Goal: Information Seeking & Learning: Find contact information

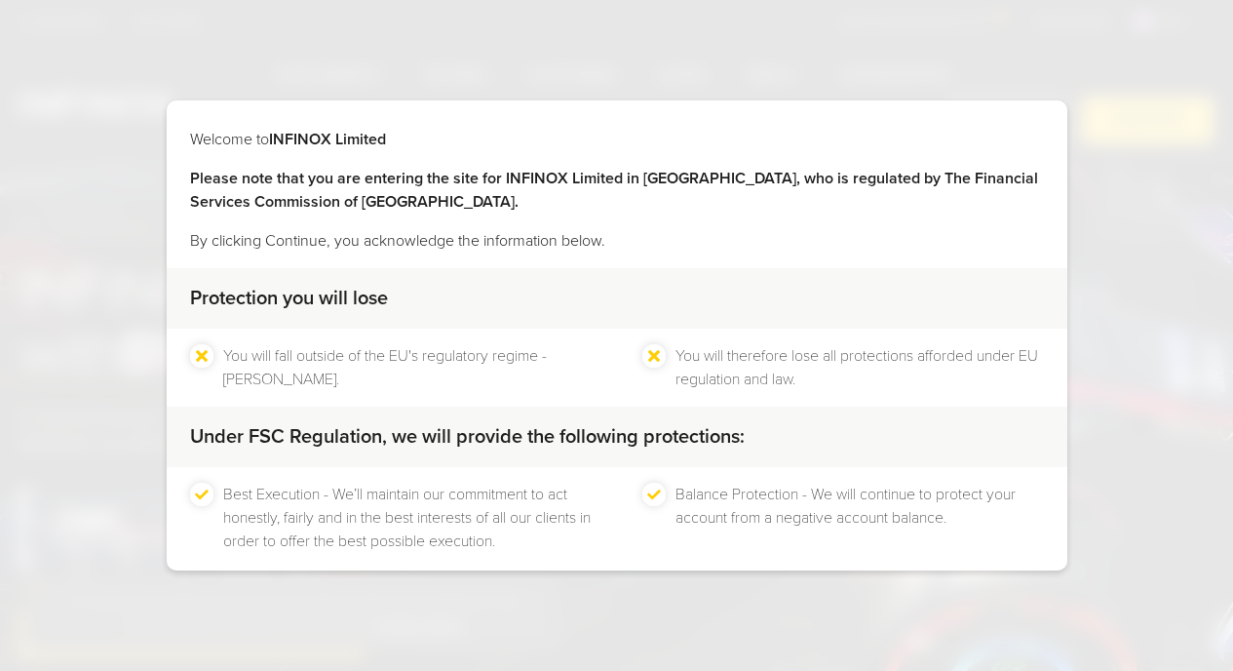
drag, startPoint x: 0, startPoint y: 0, endPoint x: 34, endPoint y: 584, distance: 584.8
click at [34, 584] on div "Welcome to INFINOX Limited Please note that you are entering the site for INFIN…" at bounding box center [616, 335] width 1233 height 671
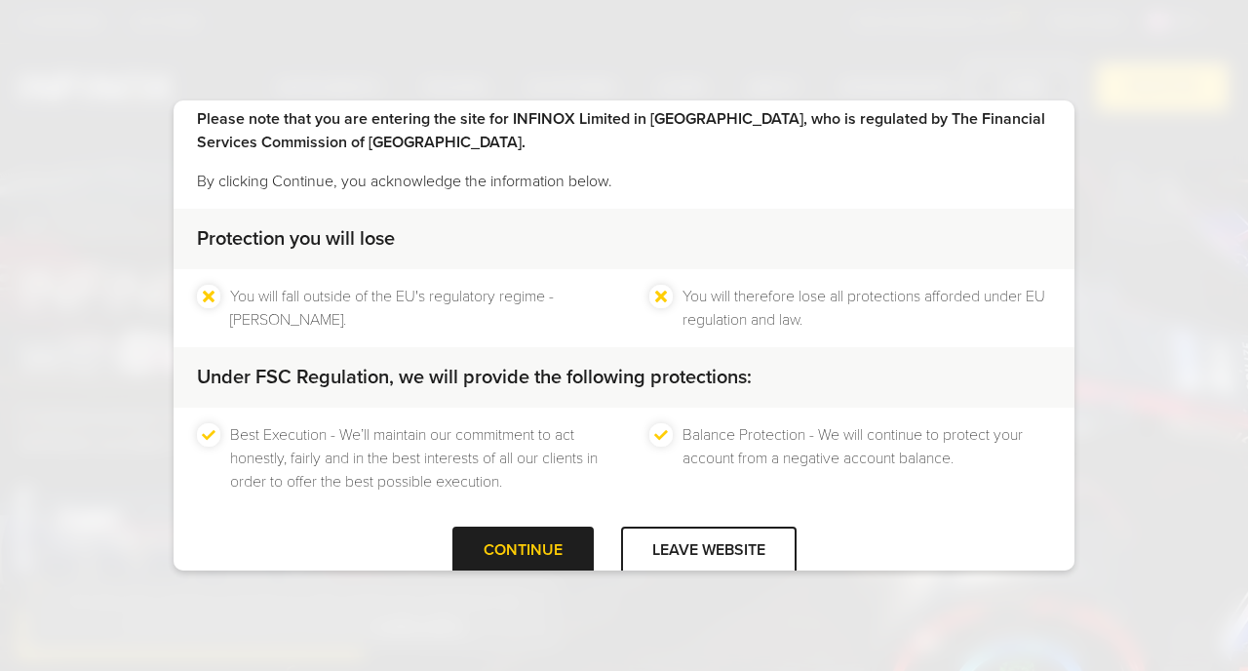
scroll to position [96, 0]
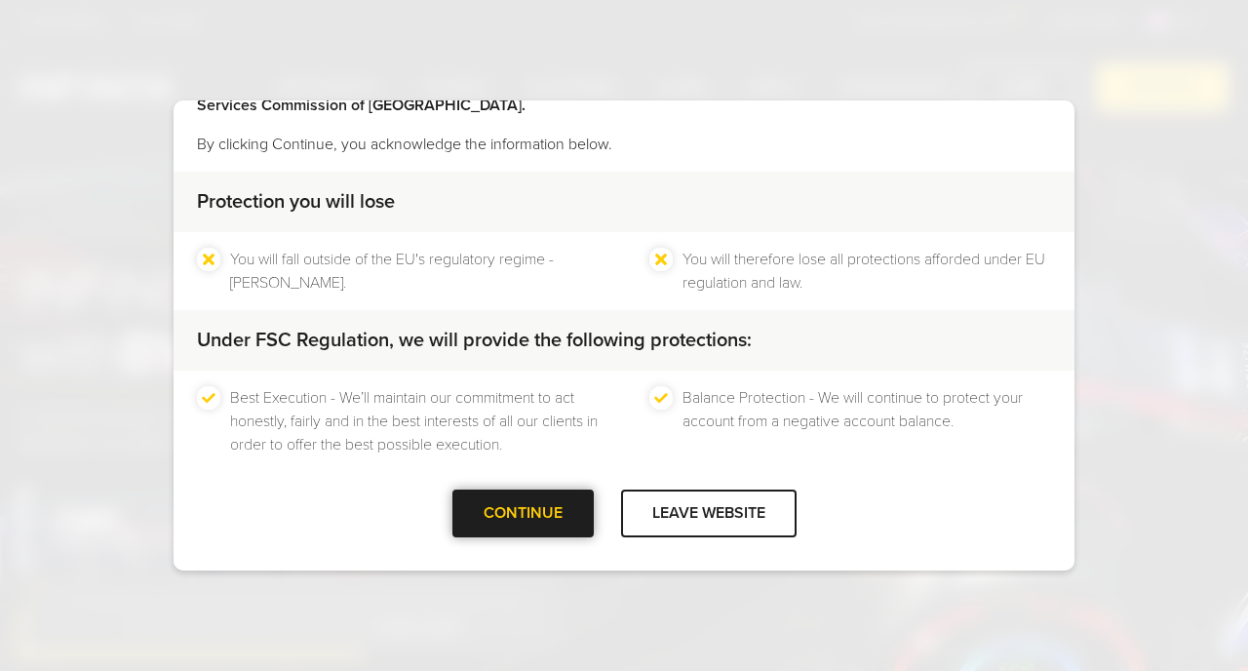
click at [531, 519] on div "CONTINUE" at bounding box center [522, 513] width 141 height 48
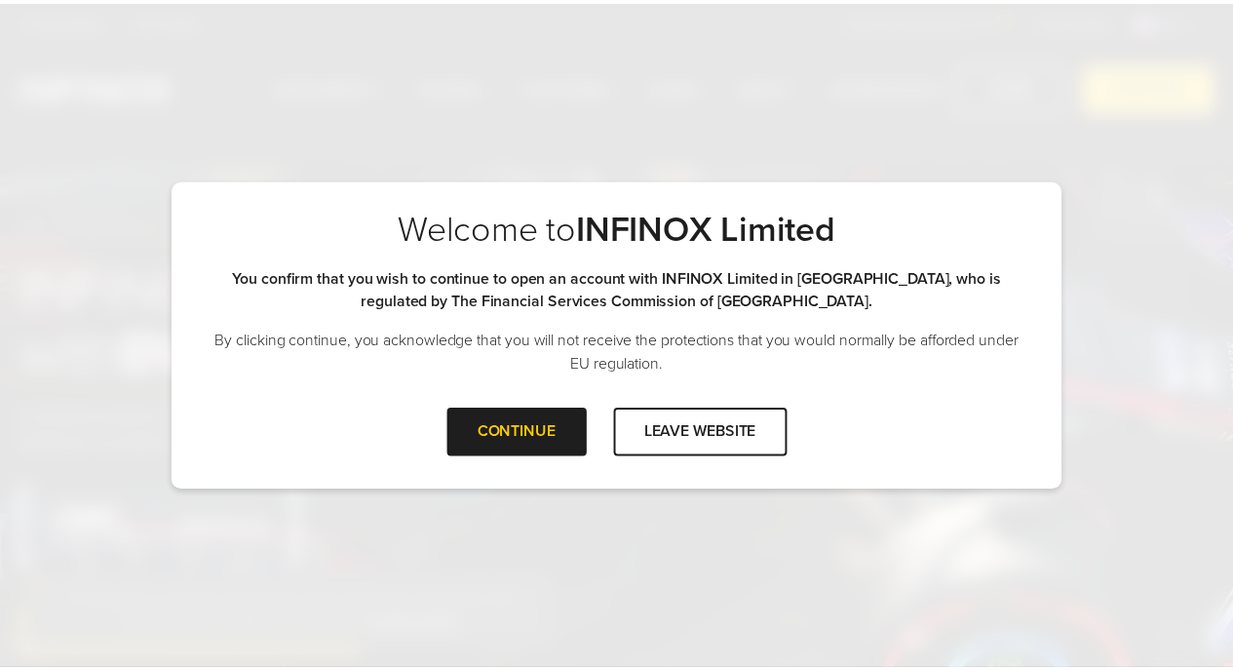
scroll to position [0, 0]
click at [516, 434] on div "CONTINUE" at bounding box center [522, 432] width 141 height 48
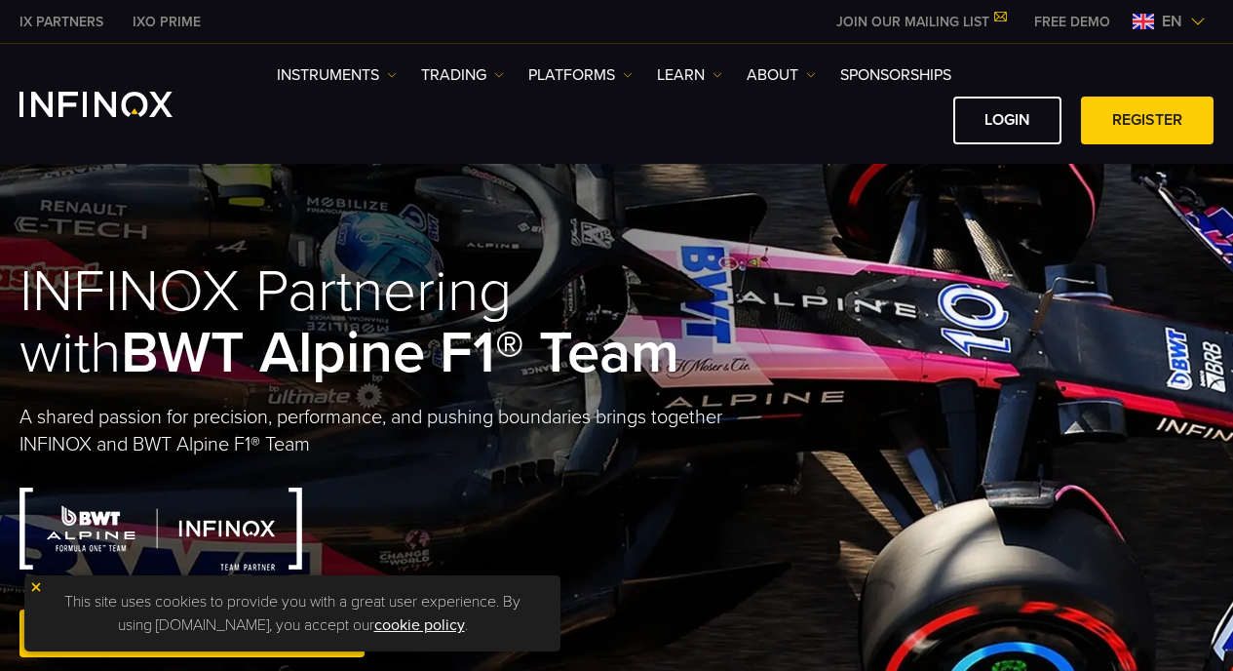
click at [38, 584] on img at bounding box center [36, 587] width 14 height 14
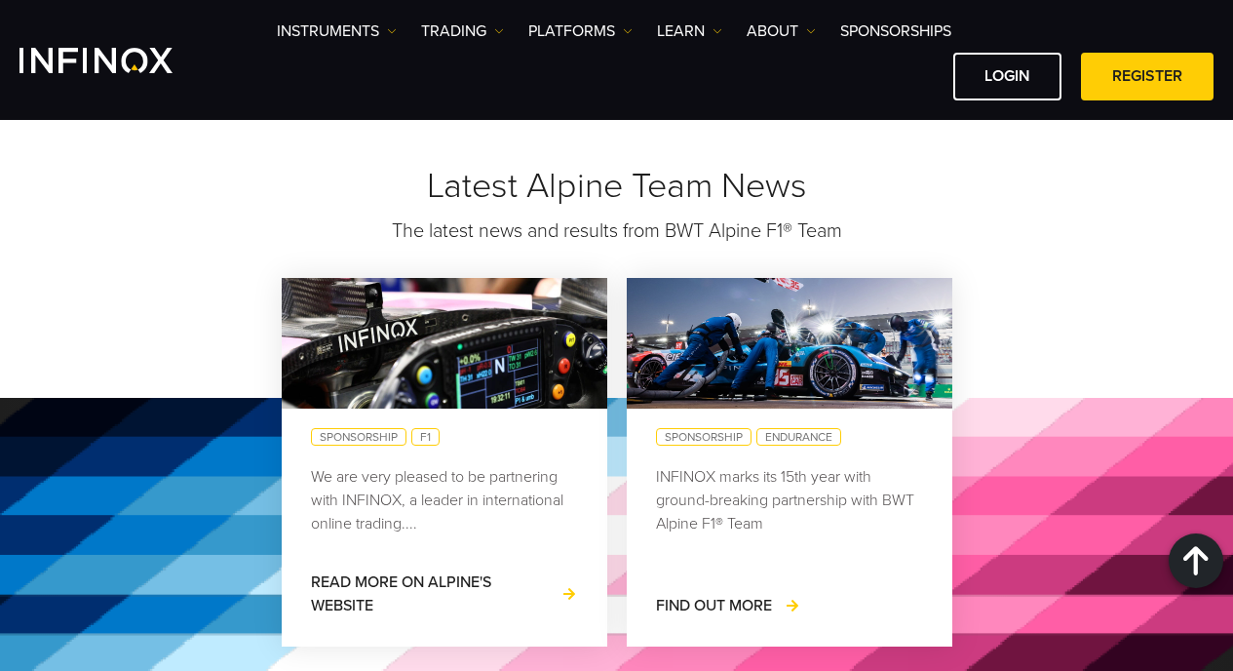
scroll to position [2328, 0]
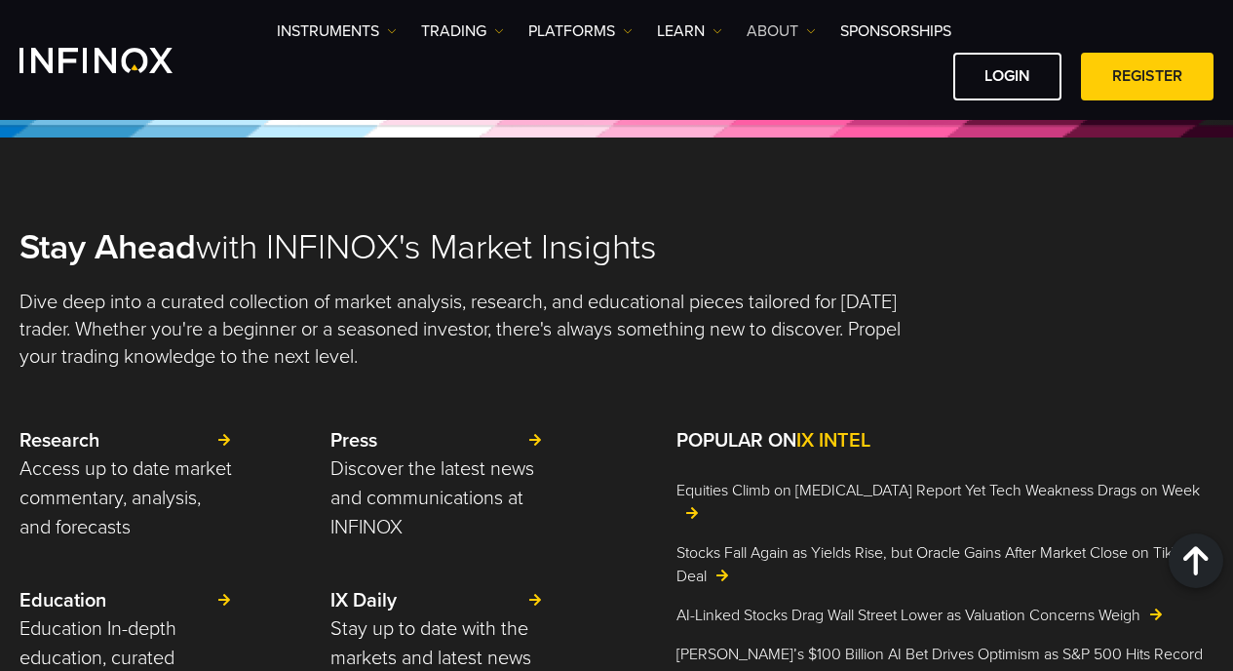
click at [763, 25] on link "ABOUT" at bounding box center [781, 30] width 69 height 23
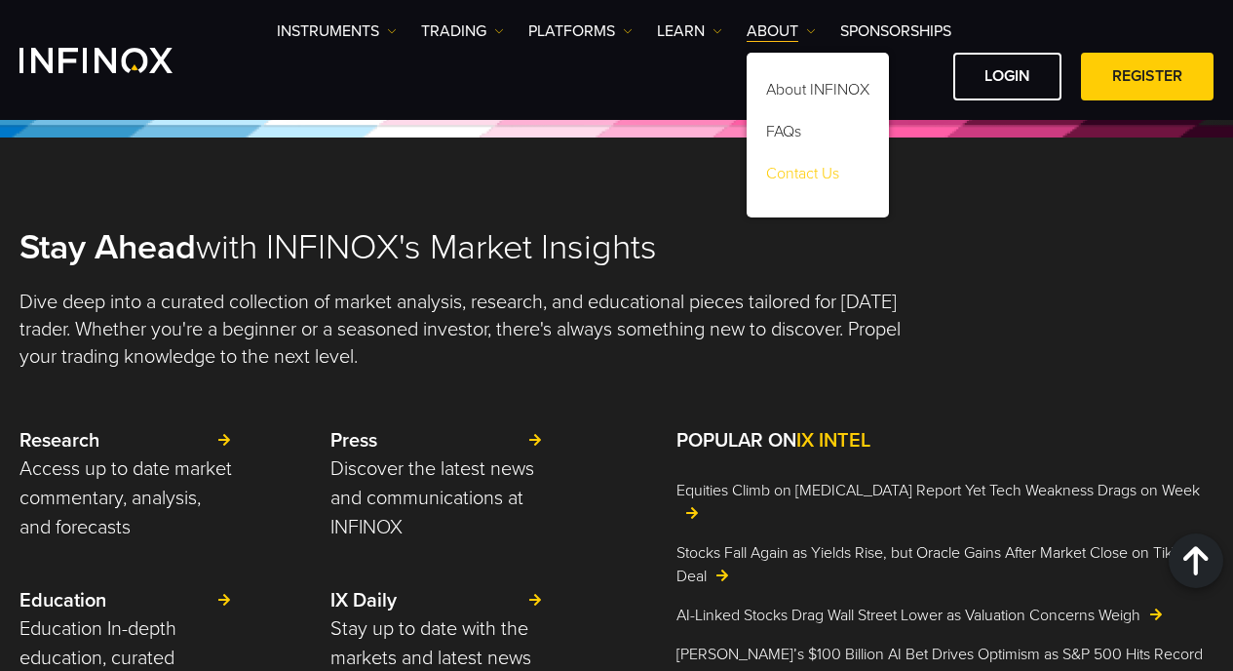
scroll to position [0, 0]
click at [808, 178] on link "Contact Us" at bounding box center [818, 177] width 142 height 42
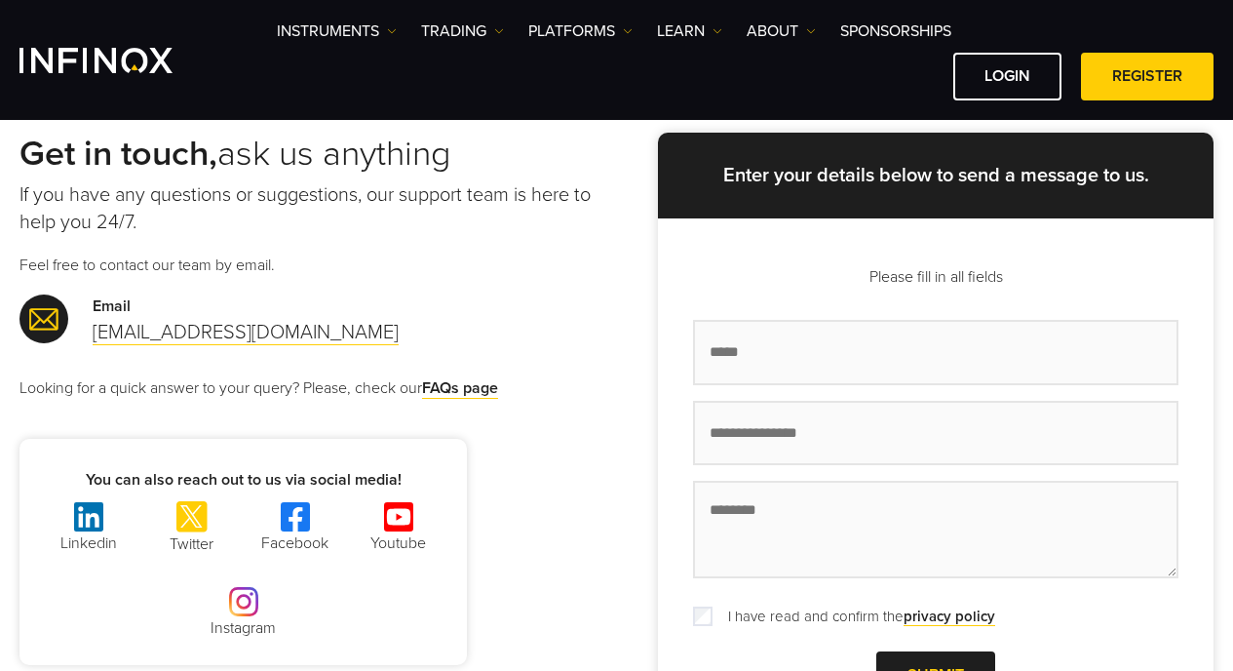
scroll to position [76, 0]
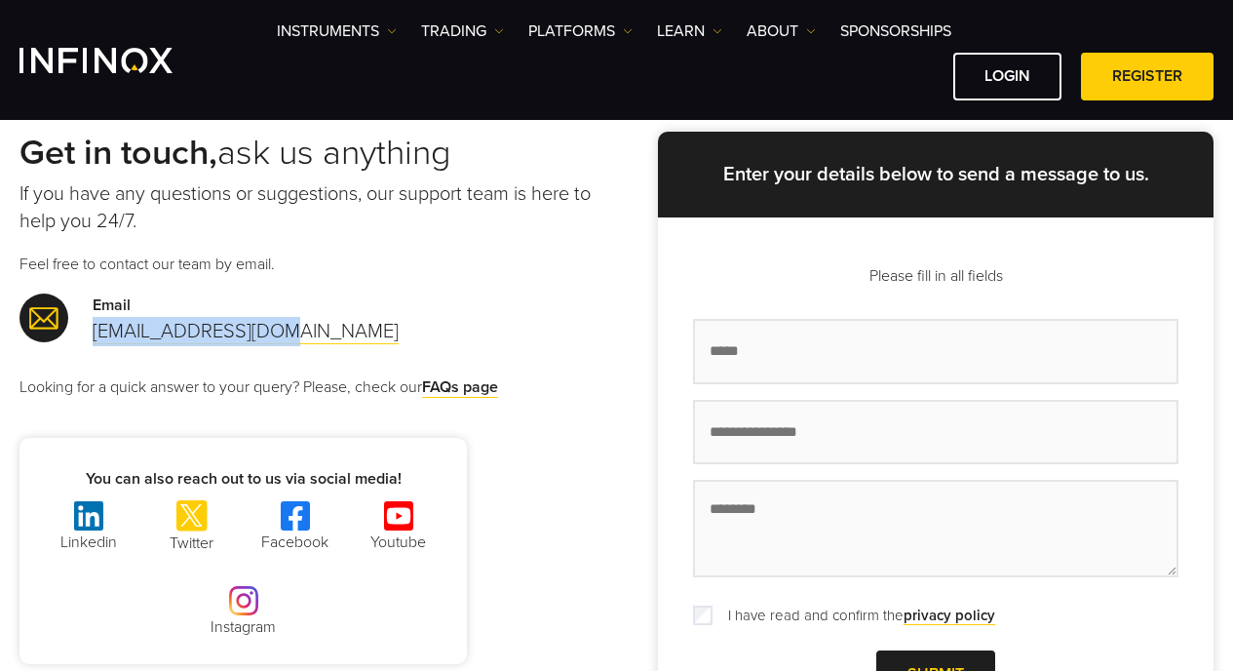
drag, startPoint x: 284, startPoint y: 333, endPoint x: 91, endPoint y: 329, distance: 193.0
click at [91, 329] on div "Email support@infinox.com" at bounding box center [317, 319] width 597 height 53
copy link "support@infinox.com"
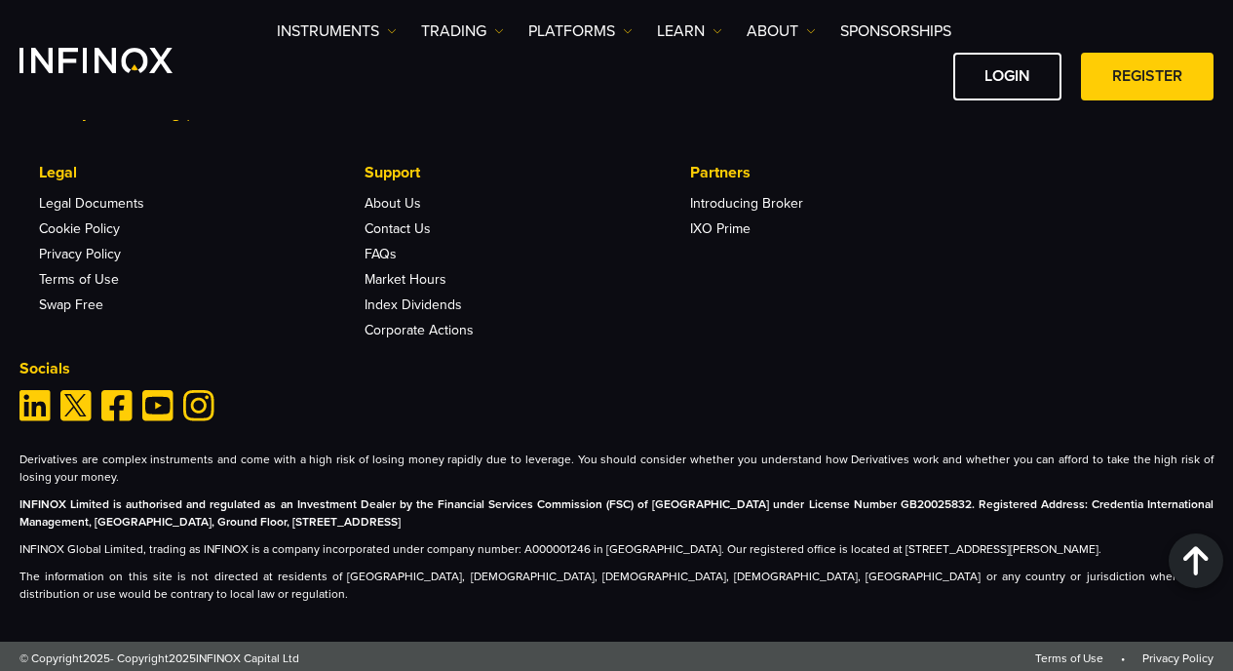
scroll to position [3044, 0]
